Goal: Task Accomplishment & Management: Use online tool/utility

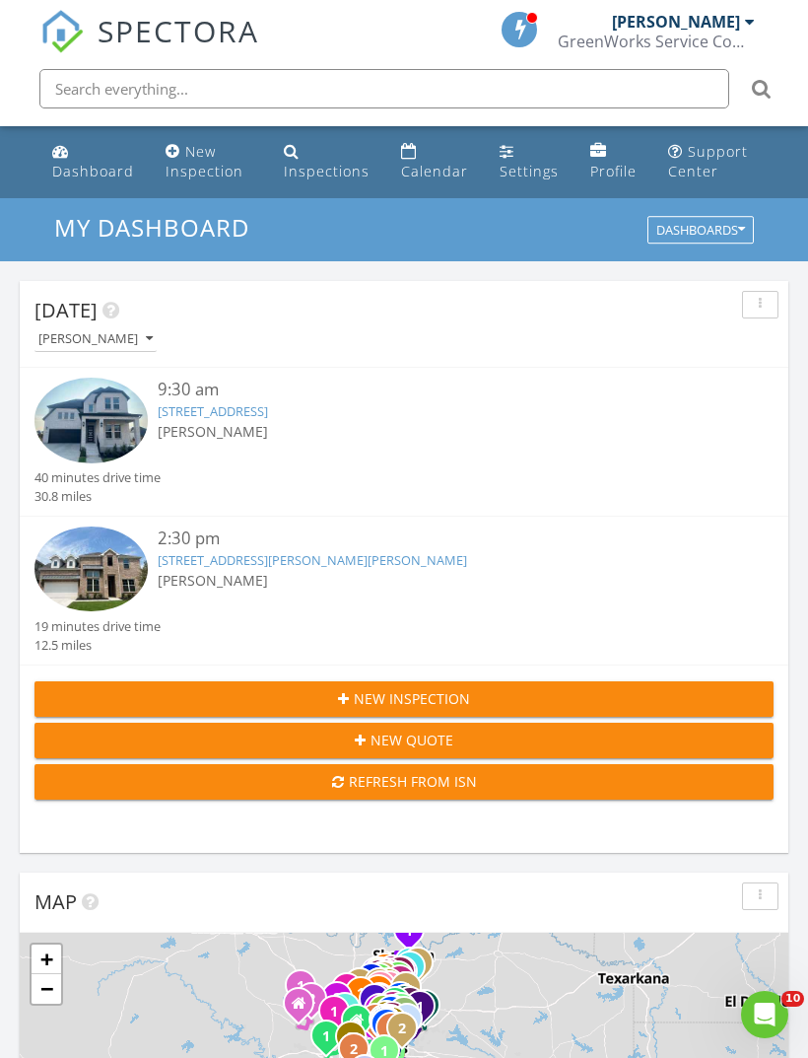
click at [268, 409] on link "15748 Rue Drive, Frisco, TX 75033" at bounding box center [213, 411] width 110 height 18
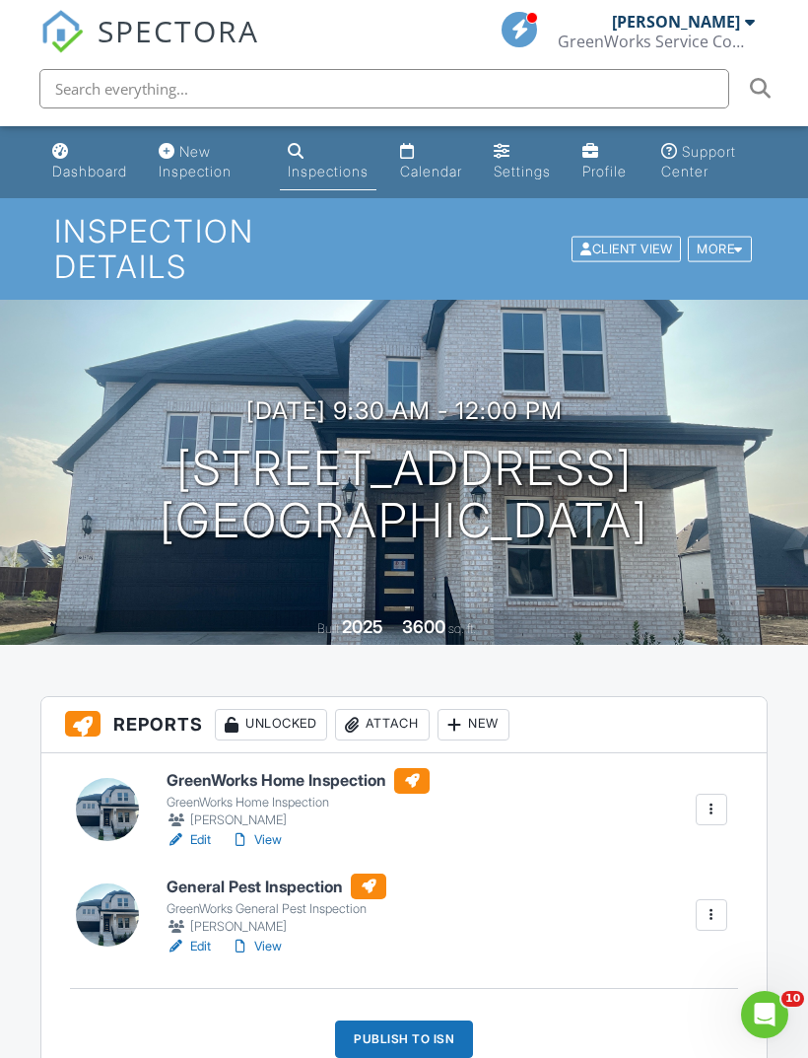
scroll to position [70, 0]
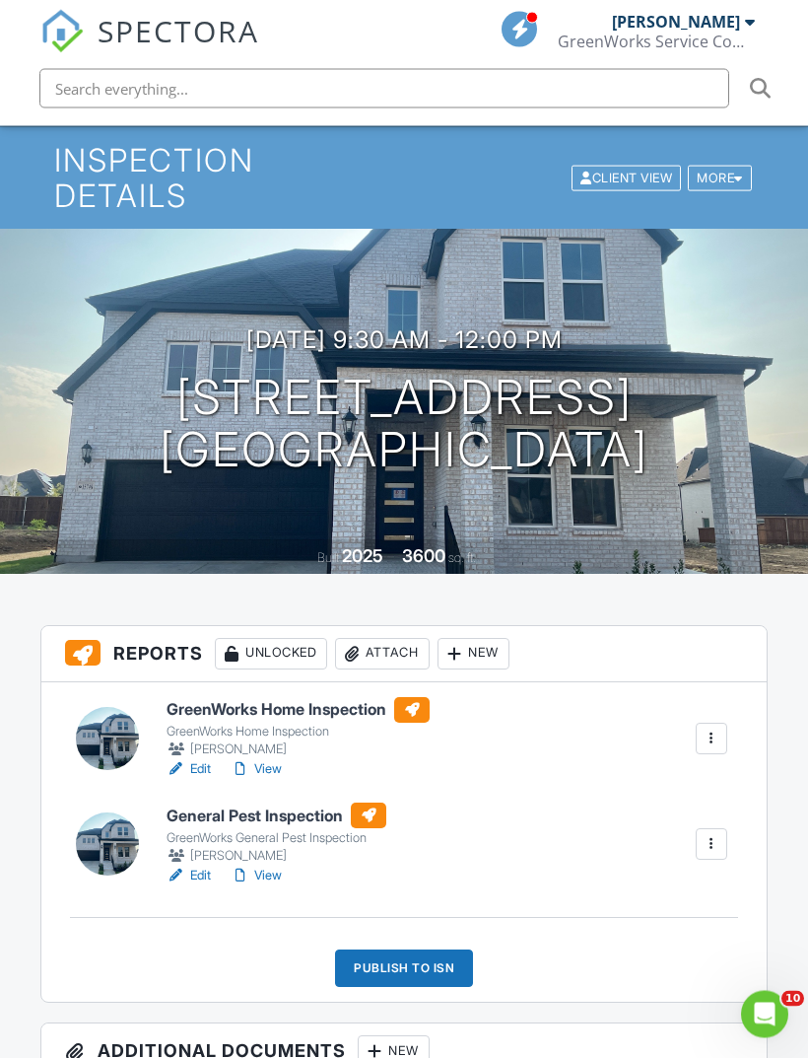
click at [451, 965] on div "Publish to ISN" at bounding box center [404, 968] width 138 height 37
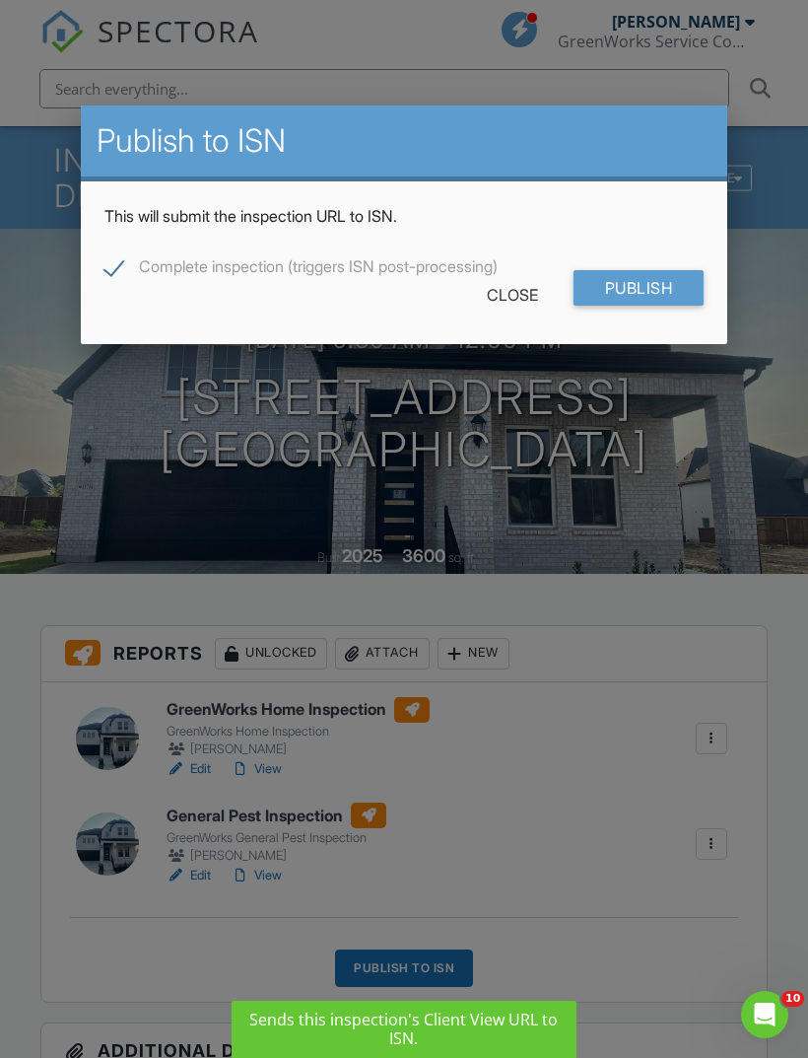
click at [663, 287] on input "Publish" at bounding box center [639, 287] width 131 height 35
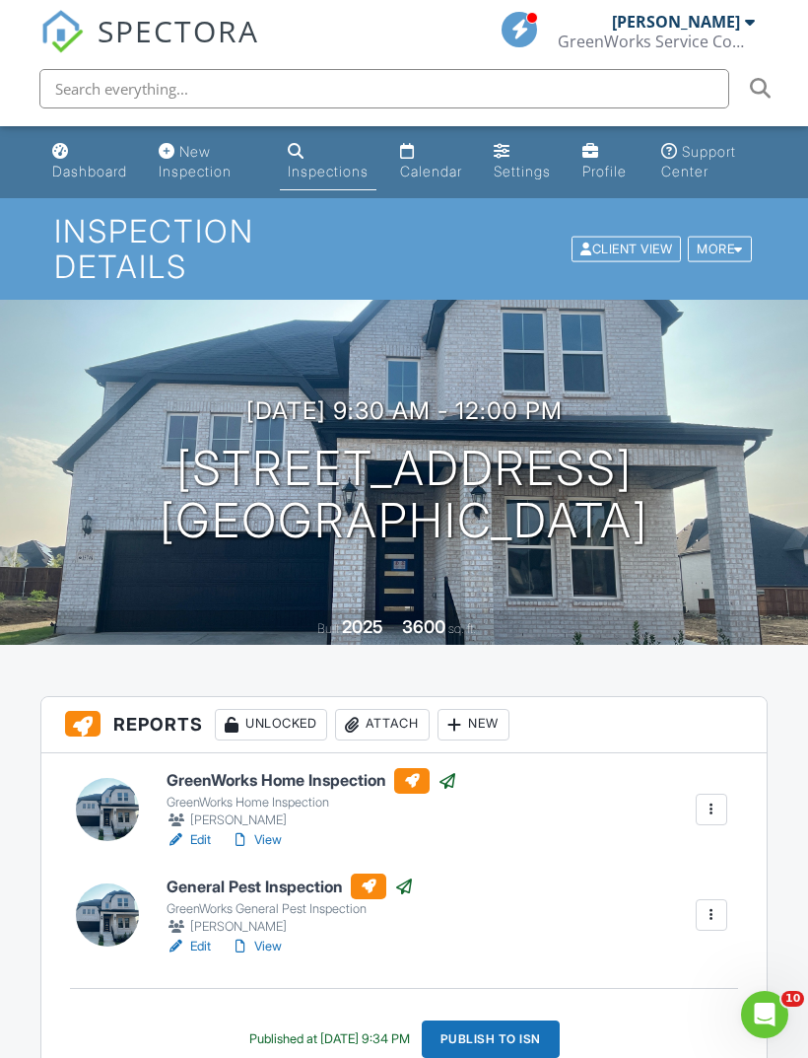
click at [93, 176] on div "Dashboard" at bounding box center [89, 171] width 75 height 17
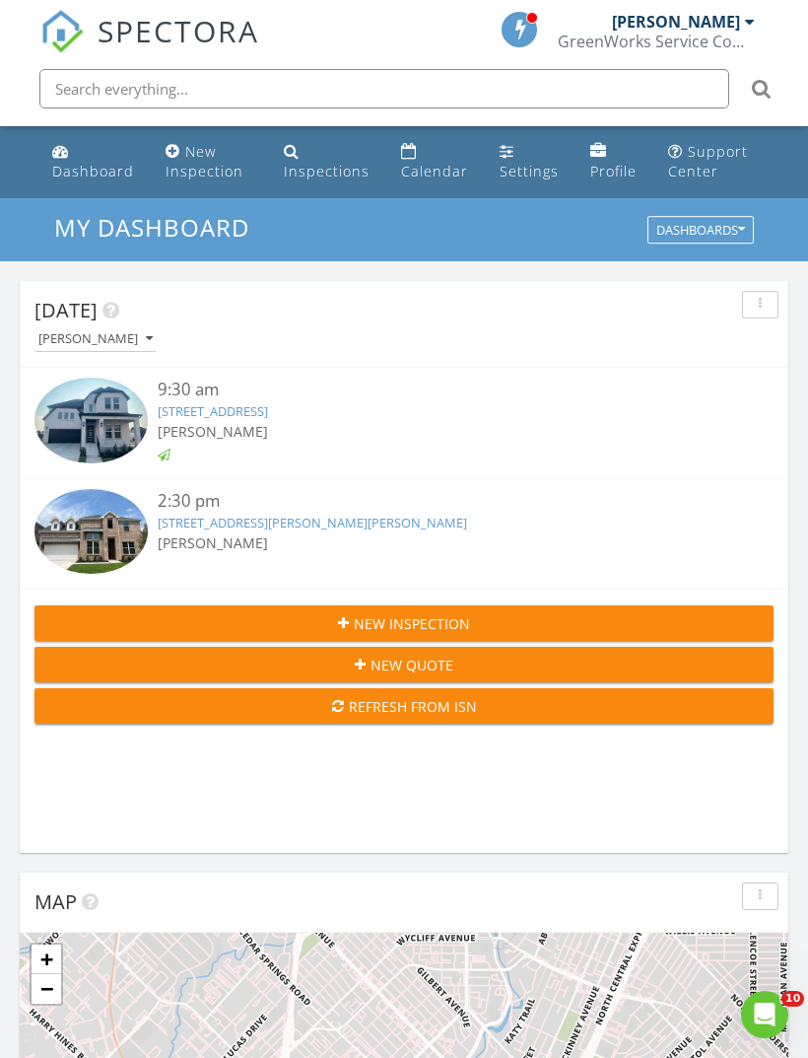
scroll to position [3372, 809]
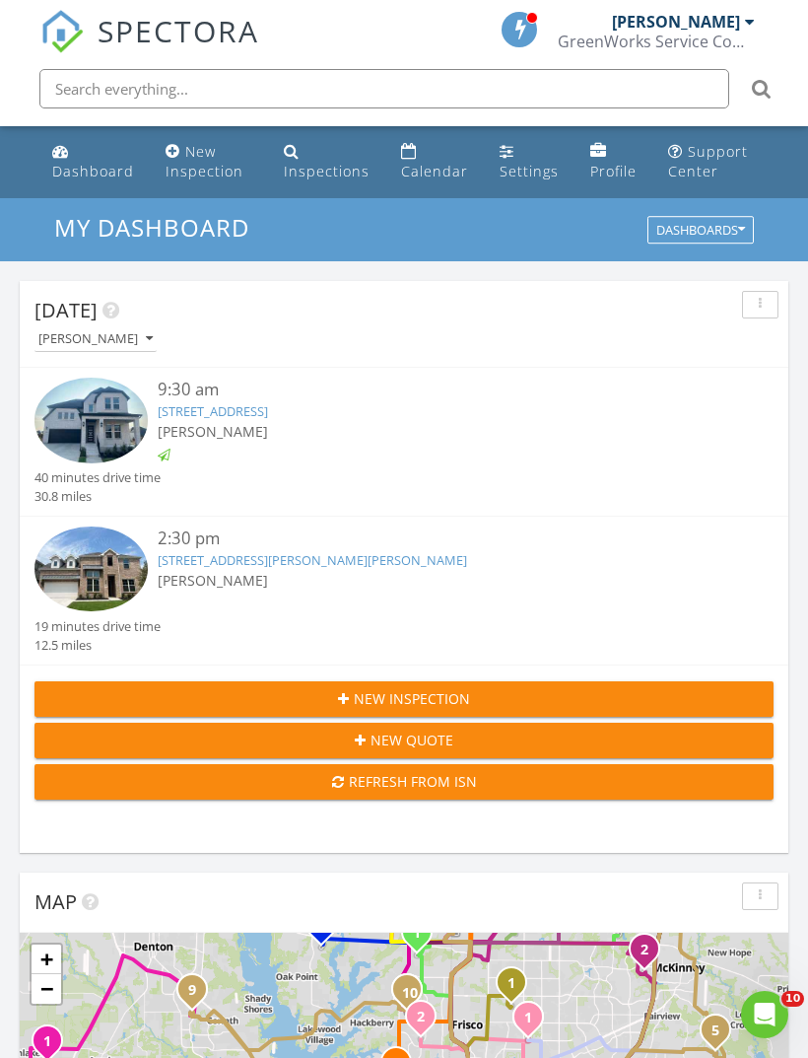
click at [213, 558] on link "4516 Sagan Dr, McKinney, TX 75071" at bounding box center [312, 560] width 309 height 18
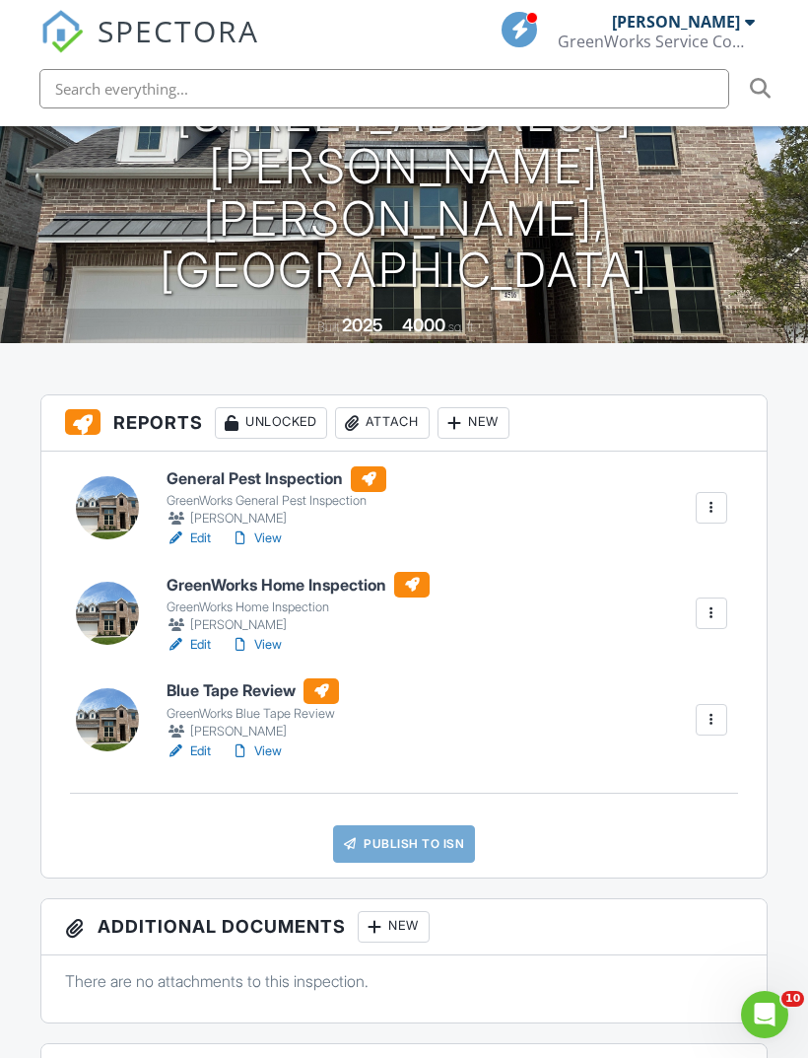
scroll to position [303, 0]
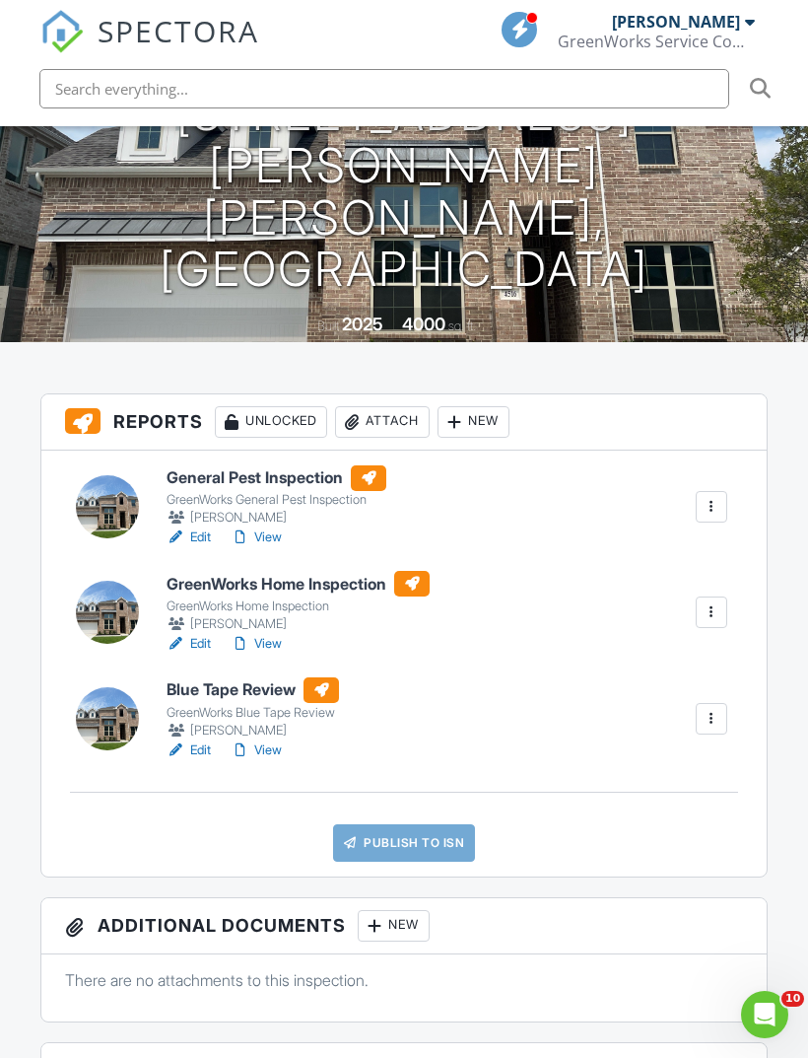
click at [281, 531] on link "View" at bounding box center [256, 537] width 51 height 20
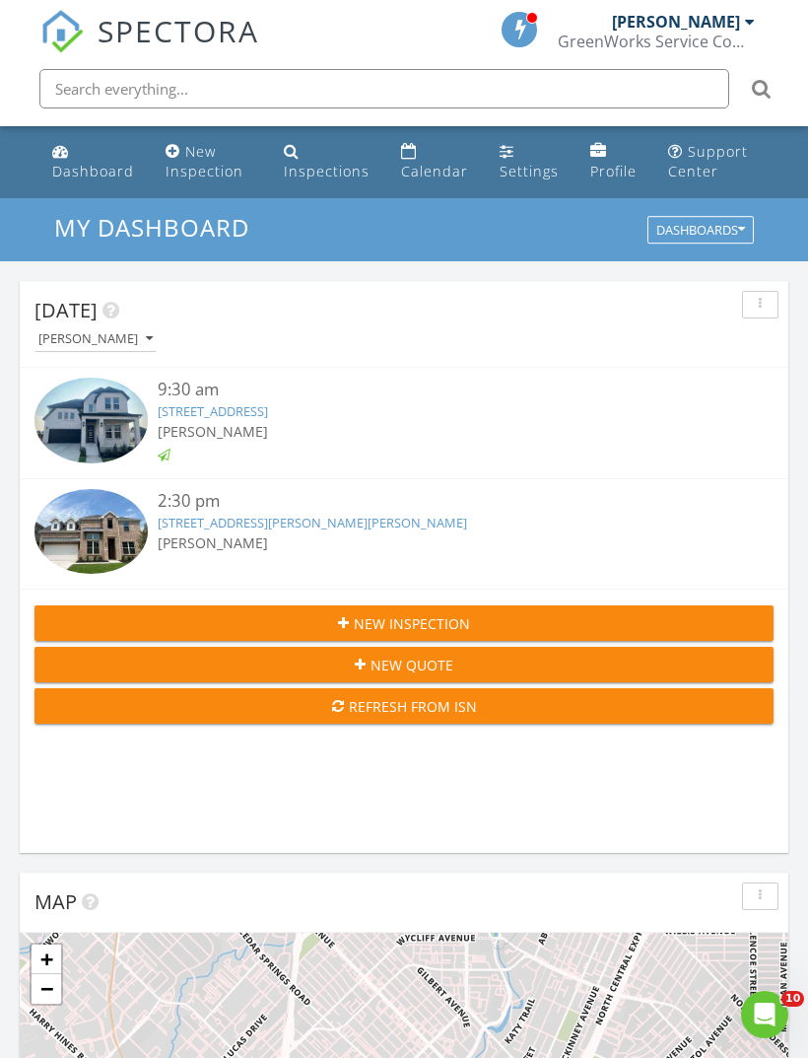
scroll to position [3372, 809]
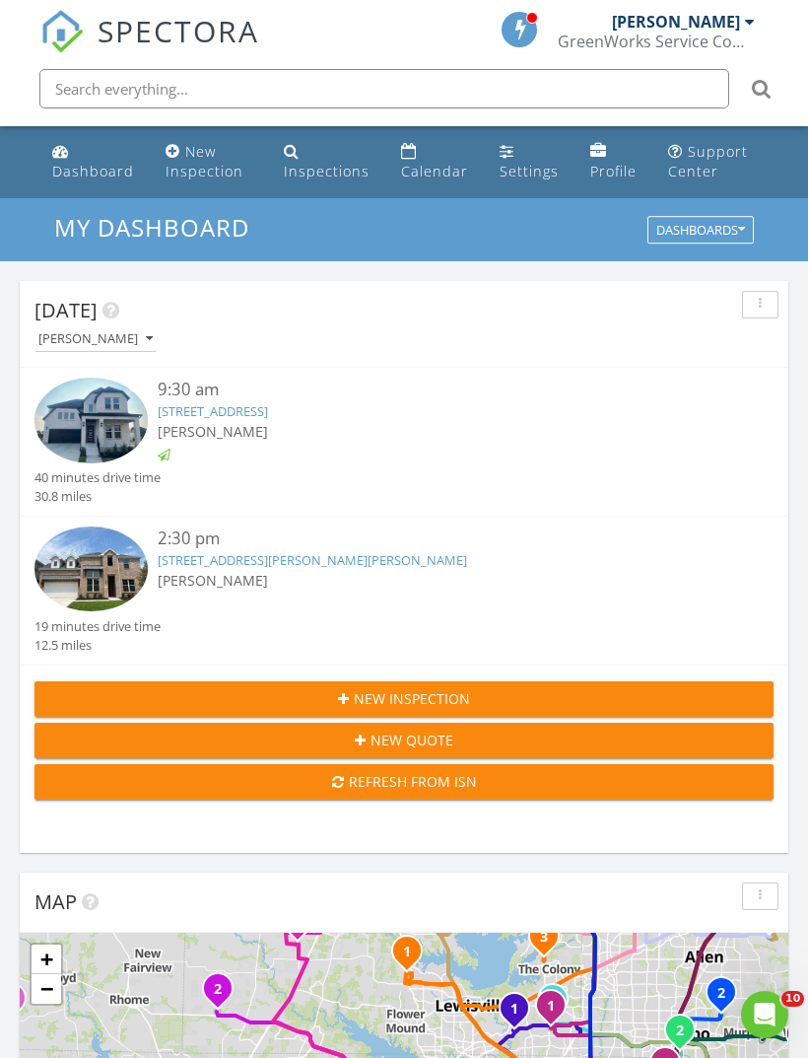
click at [236, 556] on link "[STREET_ADDRESS][PERSON_NAME][PERSON_NAME]" at bounding box center [312, 560] width 309 height 18
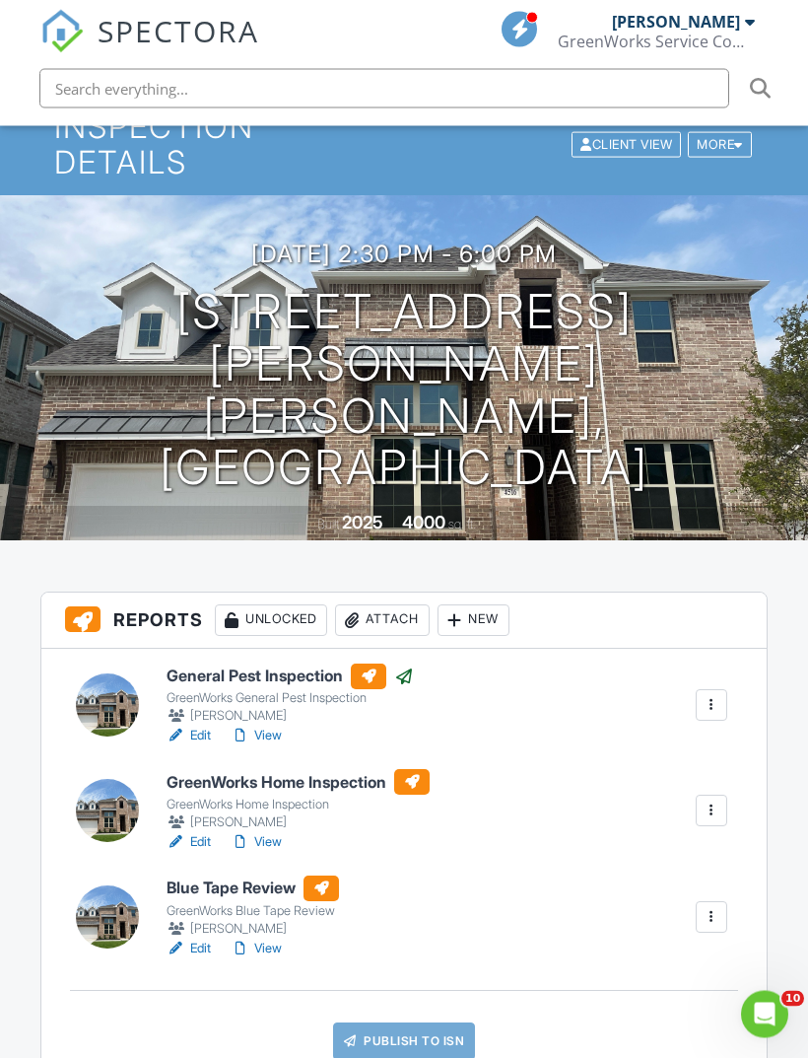
scroll to position [104, 0]
click at [282, 846] on link "View" at bounding box center [256, 842] width 51 height 20
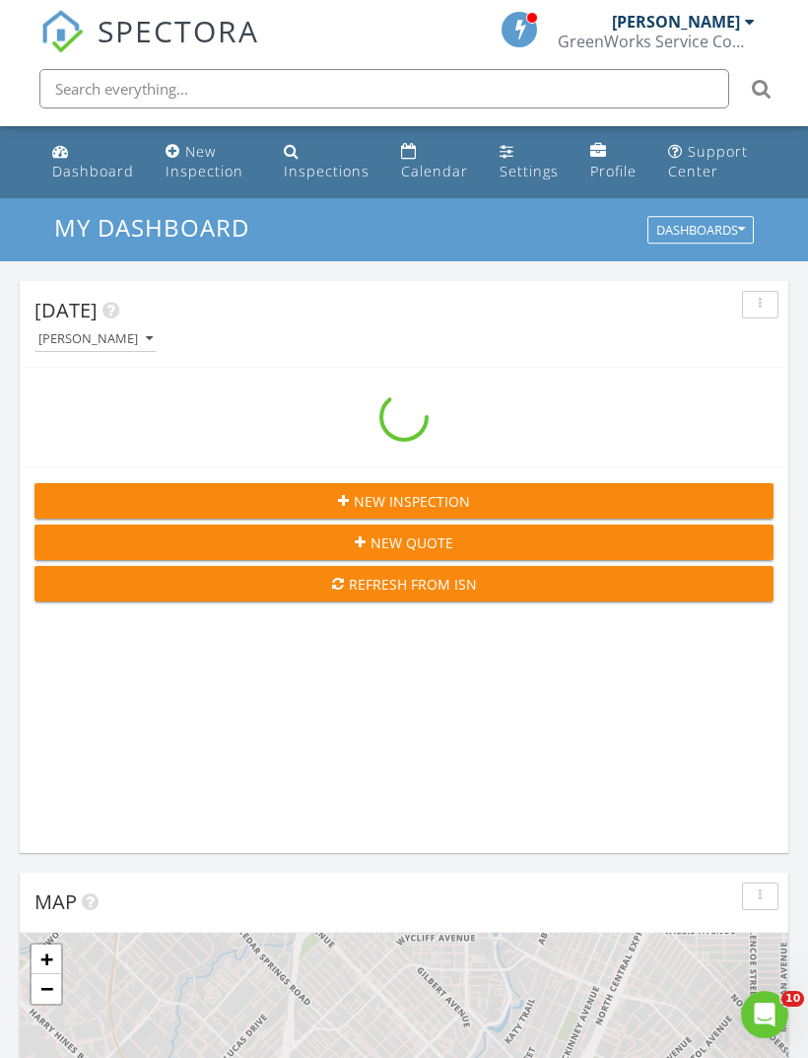
scroll to position [3372, 809]
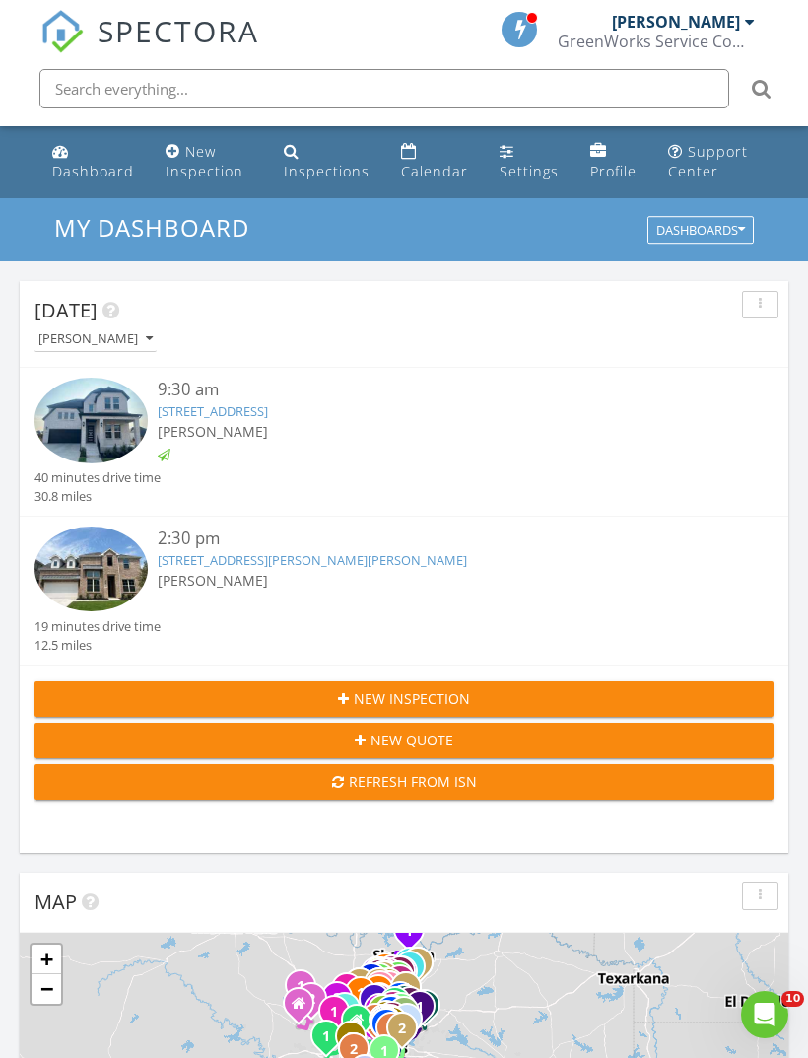
click at [220, 560] on link "[STREET_ADDRESS][PERSON_NAME][PERSON_NAME]" at bounding box center [312, 560] width 309 height 18
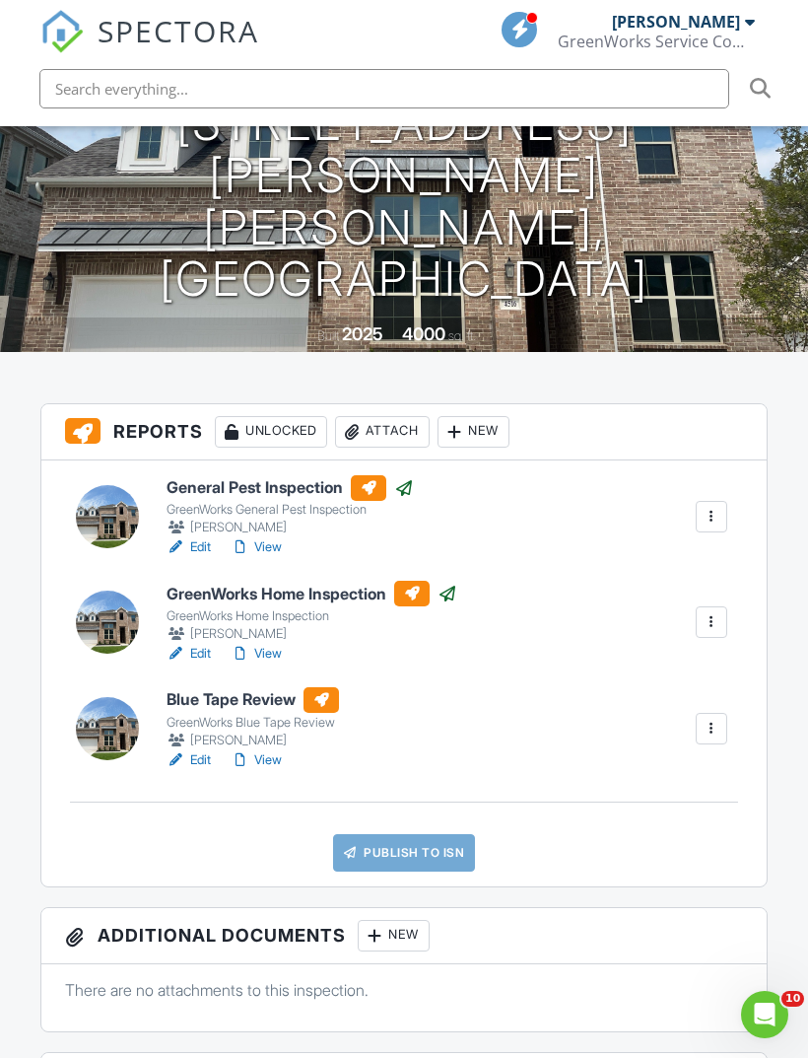
scroll to position [311, 0]
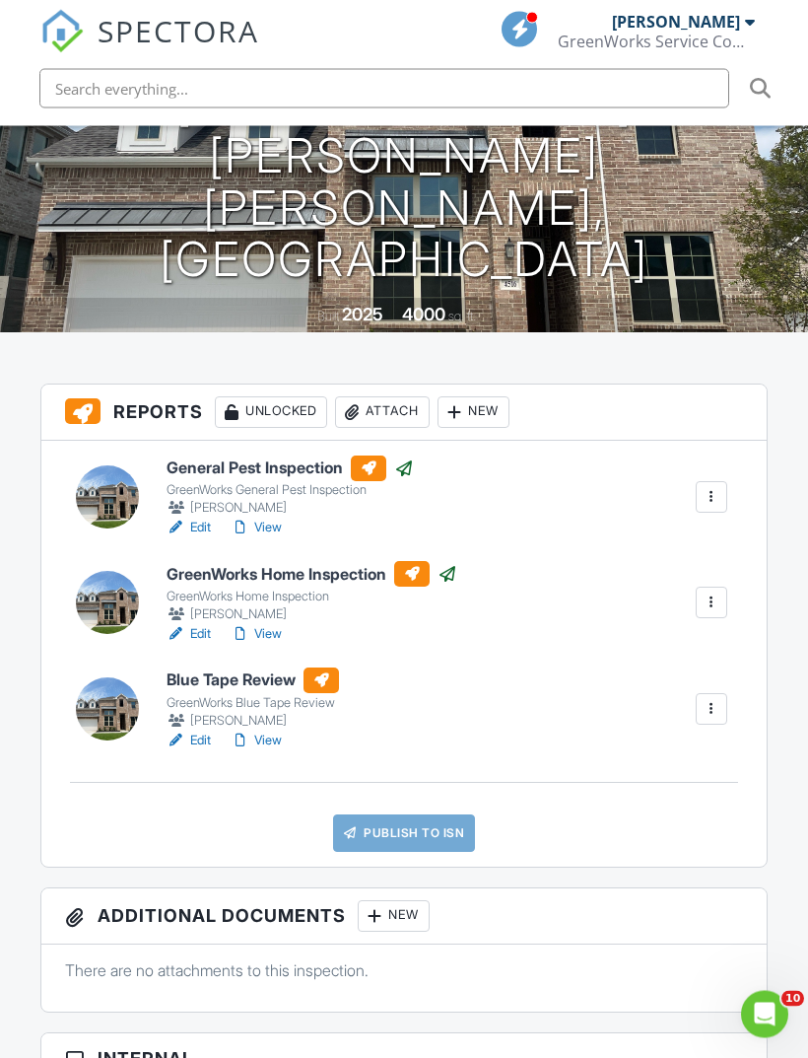
click at [273, 739] on link "View" at bounding box center [256, 741] width 51 height 20
